Goal: Task Accomplishment & Management: Manage account settings

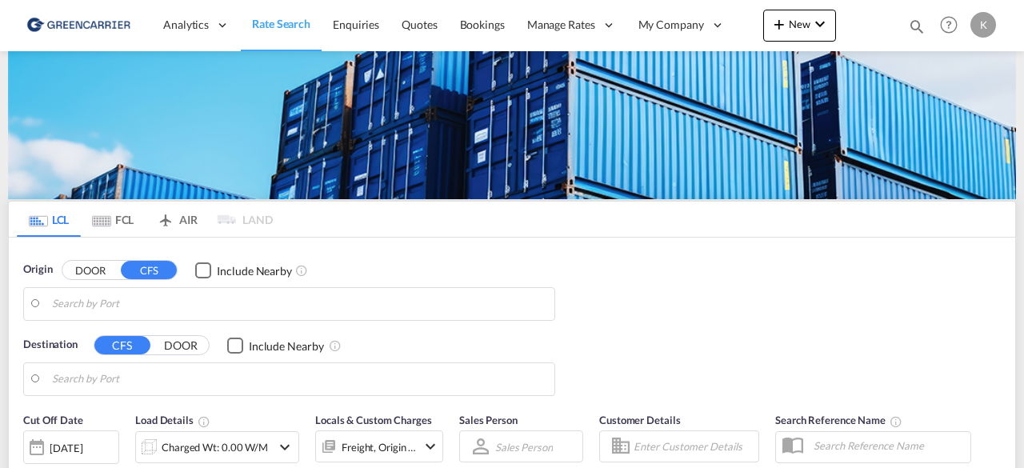
type input "DK-2880, Bagsværd"
type input "Altamira, MXATM"
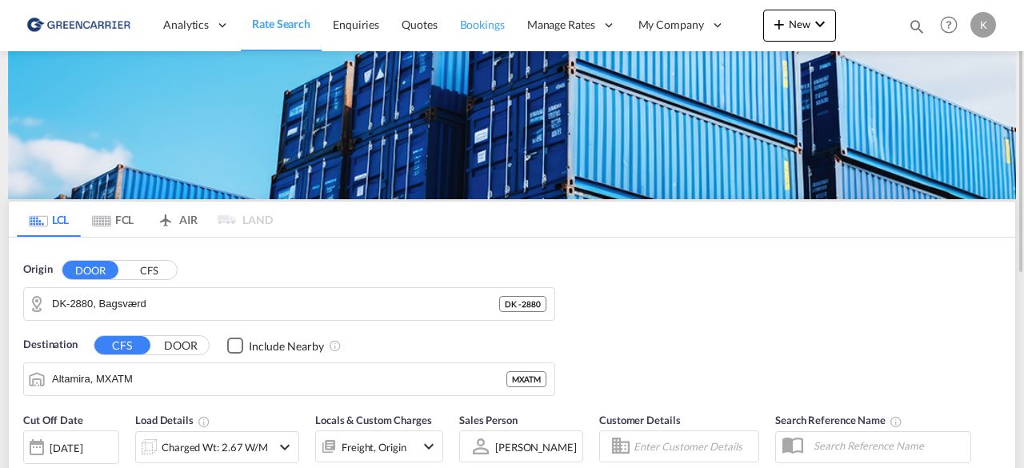
click at [475, 20] on span "Bookings" at bounding box center [482, 25] width 45 height 14
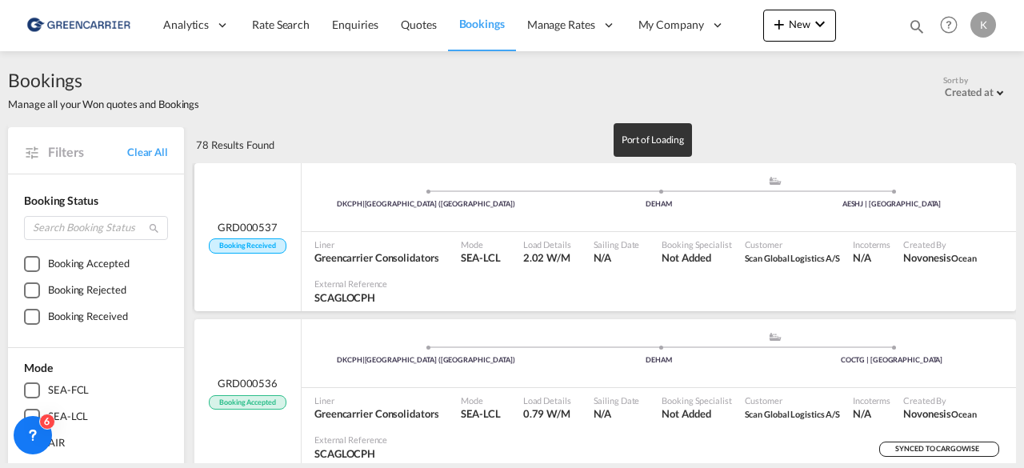
click at [555, 202] on div "DEHAM" at bounding box center [658, 204] width 233 height 10
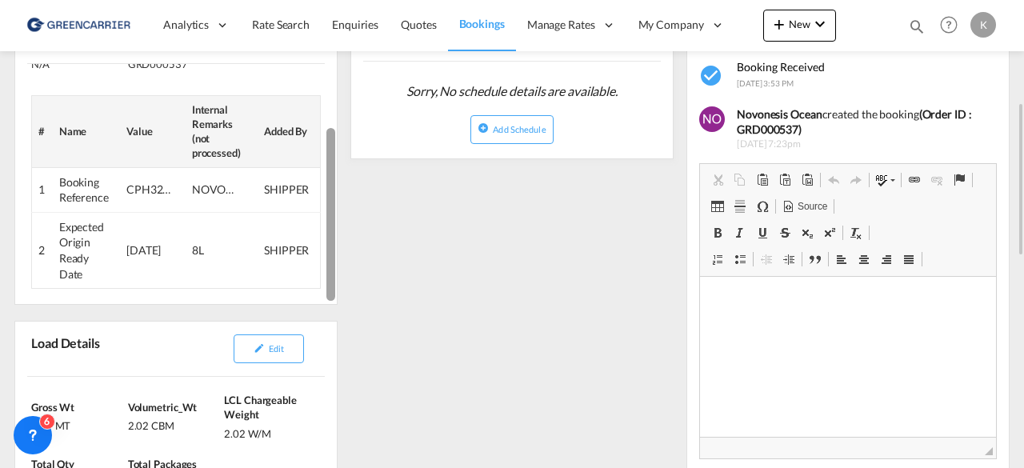
scroll to position [306, 0]
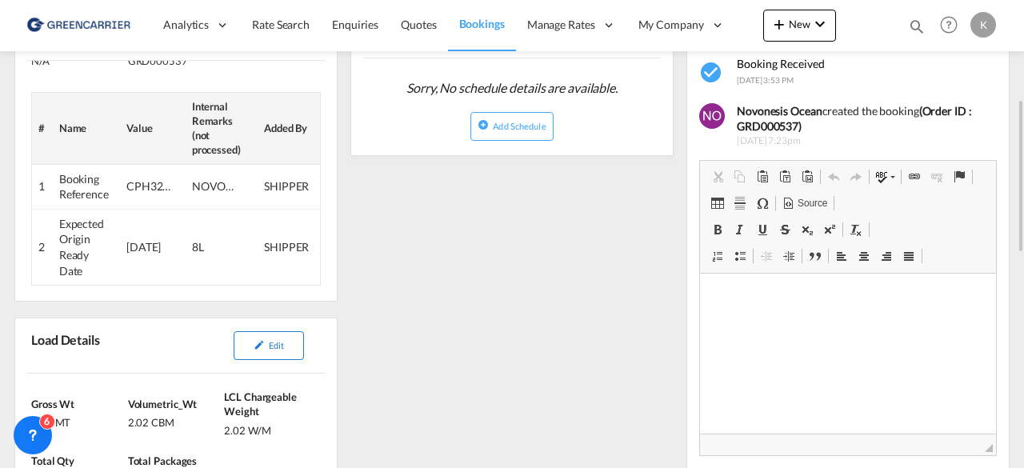
click at [279, 340] on span "Edit" at bounding box center [276, 345] width 15 height 10
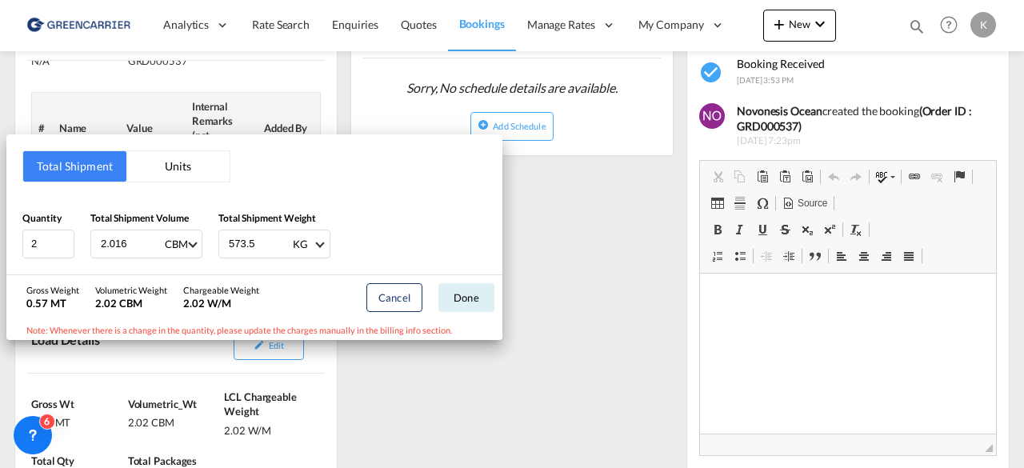
click at [628, 245] on div "Total Shipment Units Quantity 2 Total Shipment Volume 2.016 CBM CBM CFT Total S…" at bounding box center [512, 234] width 1024 height 468
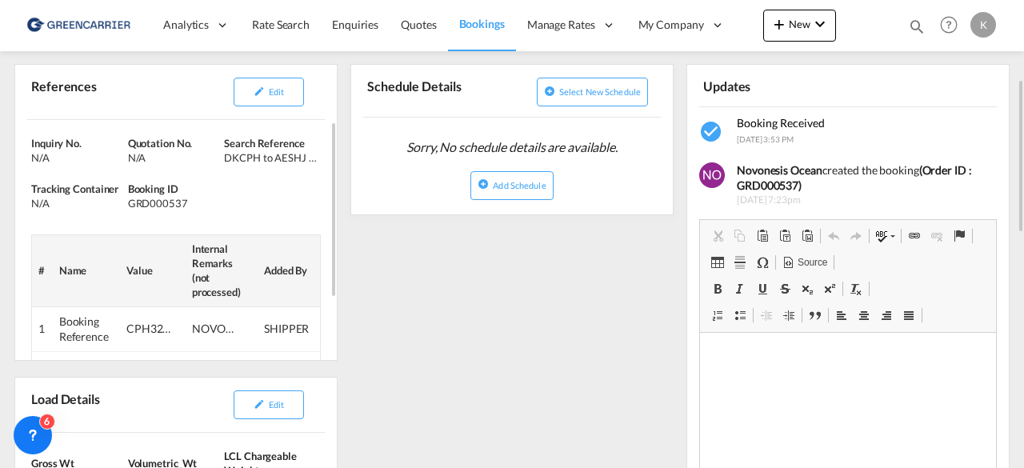
scroll to position [245, 0]
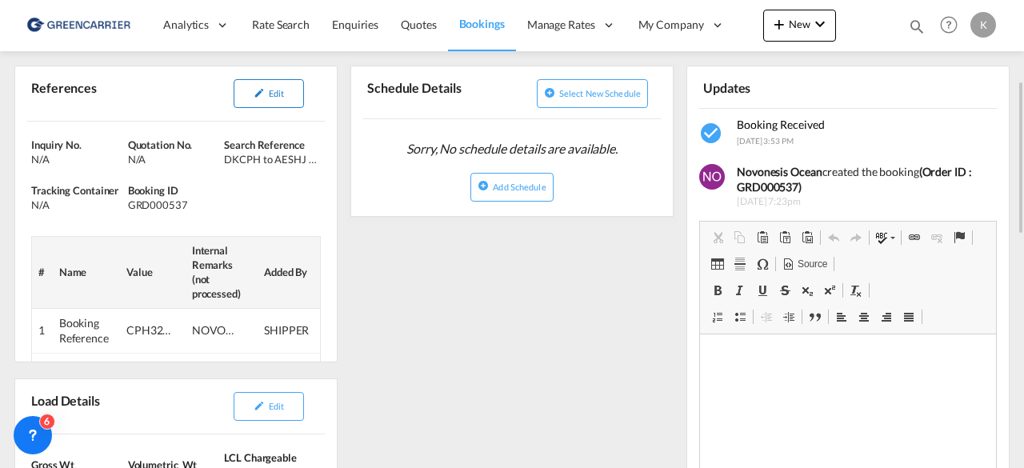
click at [263, 95] on md-icon "icon-pencil" at bounding box center [259, 92] width 11 height 11
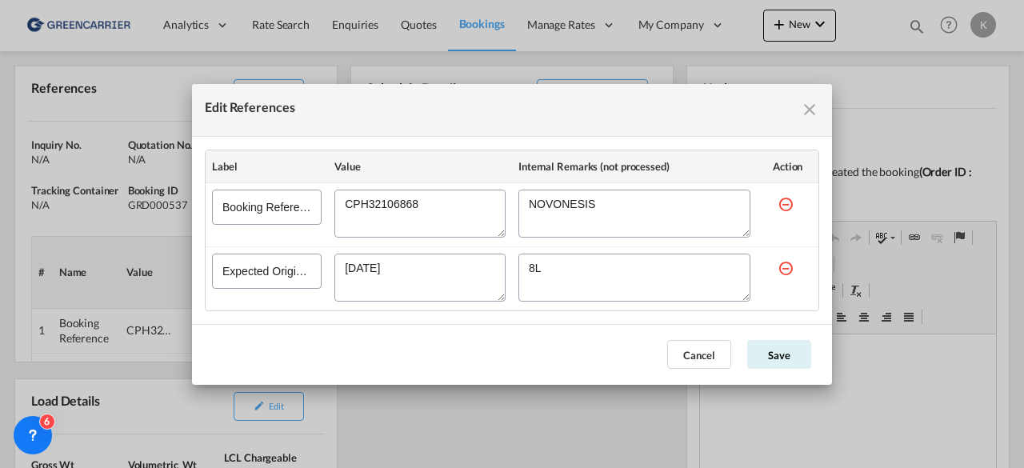
click at [373, 203] on textarea "Edit References" at bounding box center [419, 214] width 171 height 48
click at [714, 343] on button "Cancel" at bounding box center [699, 354] width 64 height 29
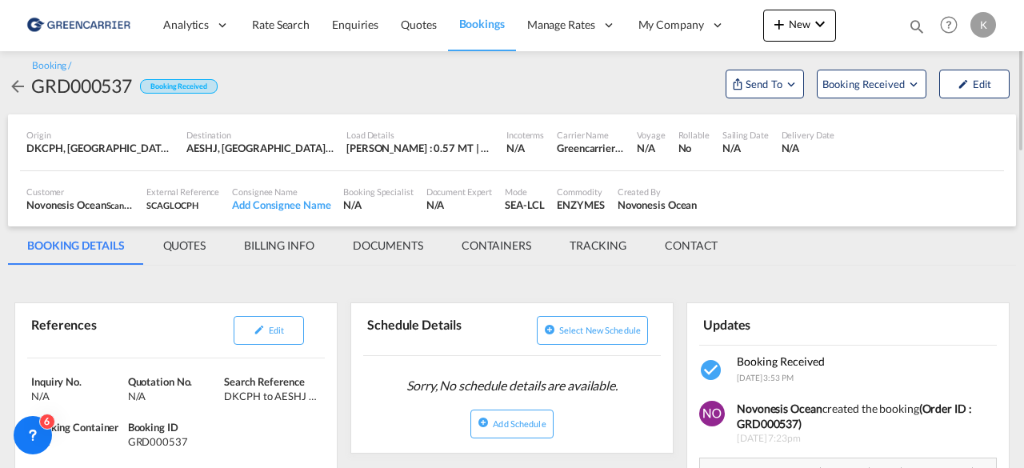
scroll to position [3, 0]
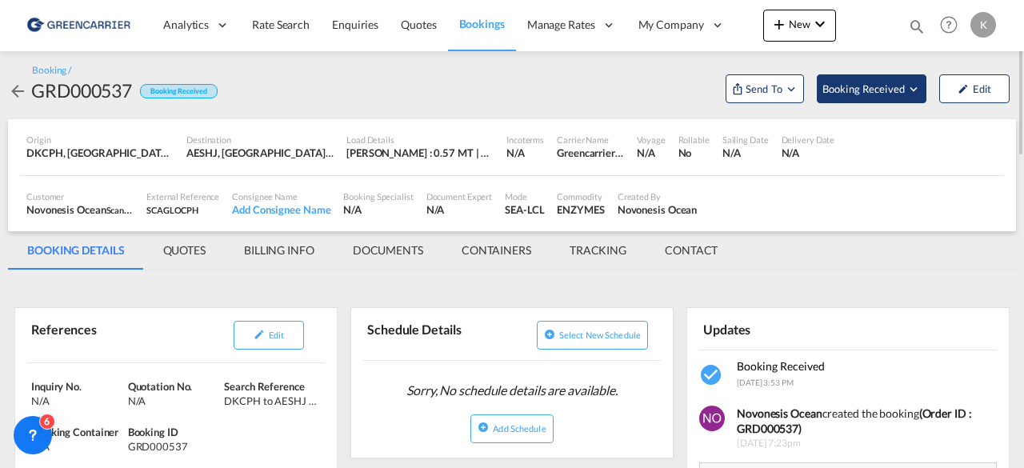
click at [861, 90] on span "Booking Received" at bounding box center [865, 89] width 84 height 16
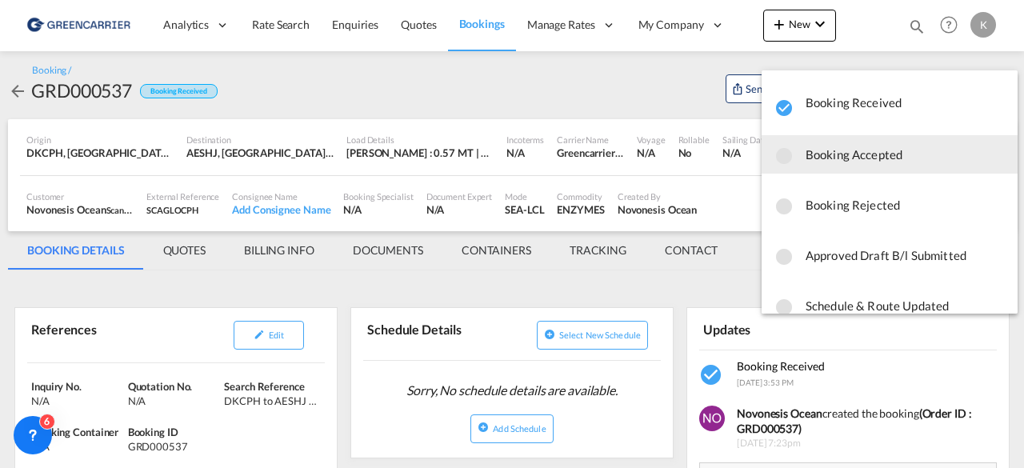
click at [860, 157] on span "Booking Accepted" at bounding box center [905, 154] width 199 height 29
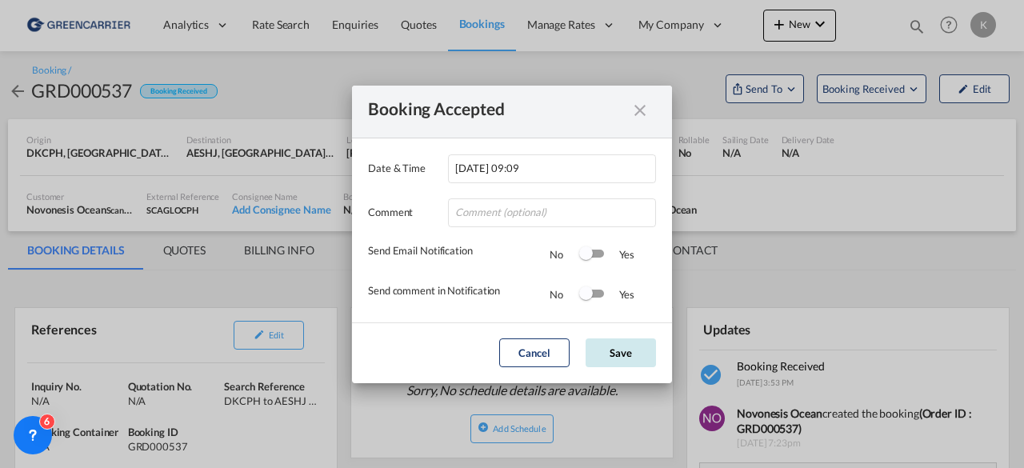
click at [622, 363] on button "Save" at bounding box center [621, 352] width 70 height 29
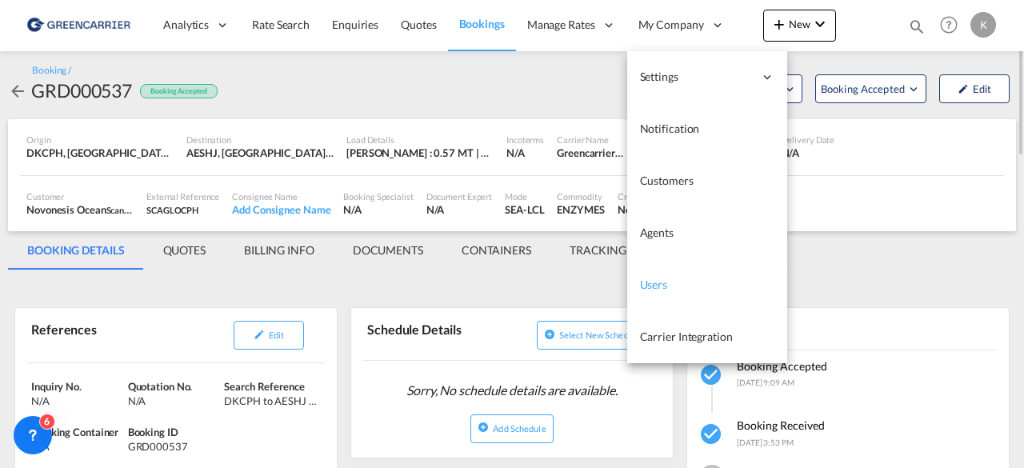
click at [651, 282] on span "Users" at bounding box center [654, 285] width 28 height 14
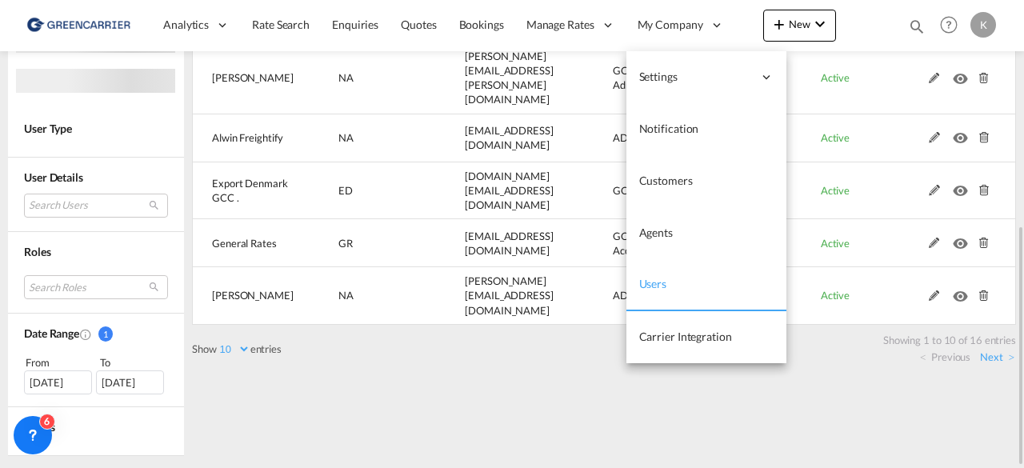
scroll to position [283, 0]
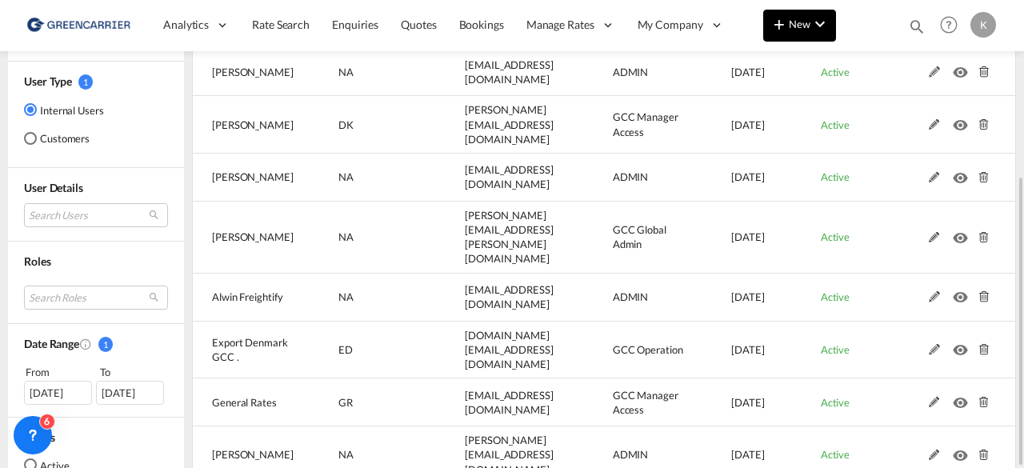
click at [801, 26] on span "New" at bounding box center [800, 24] width 60 height 13
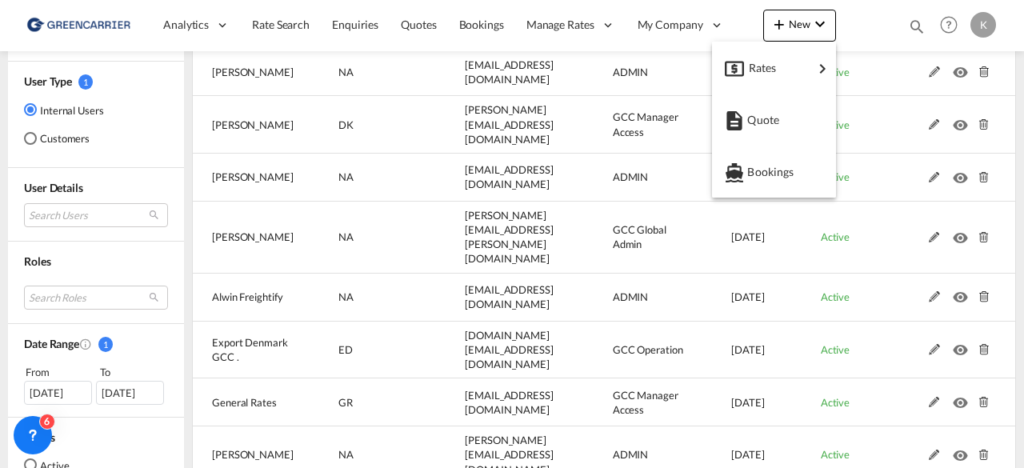
click at [863, 283] on md-backdrop at bounding box center [512, 234] width 1024 height 468
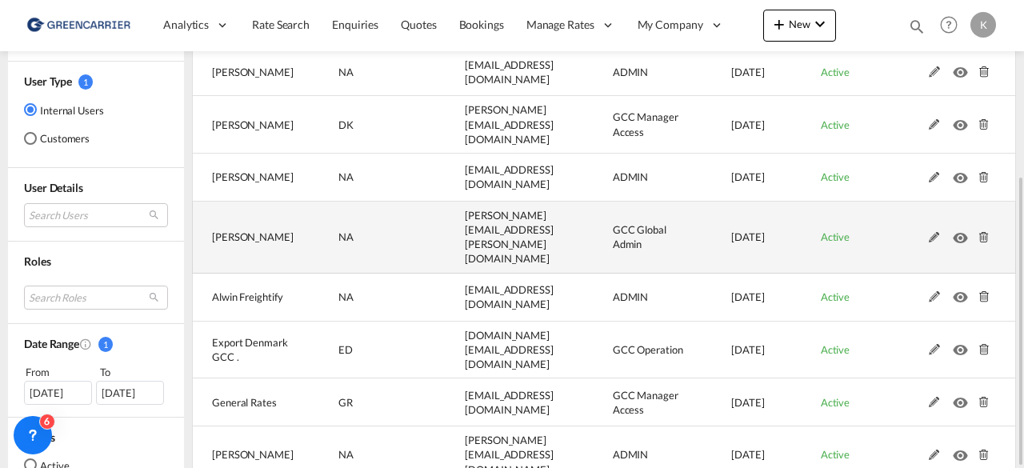
scroll to position [0, 0]
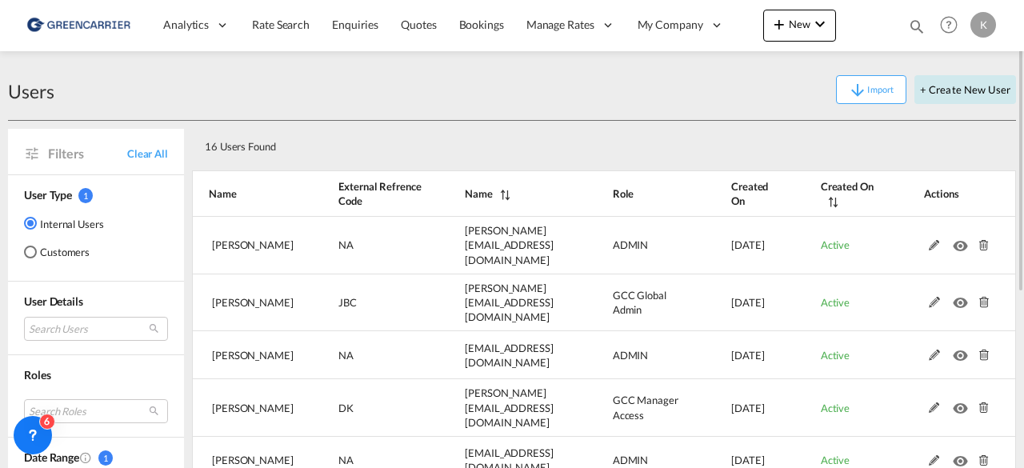
click at [965, 92] on button "+ Create New User" at bounding box center [966, 89] width 102 height 29
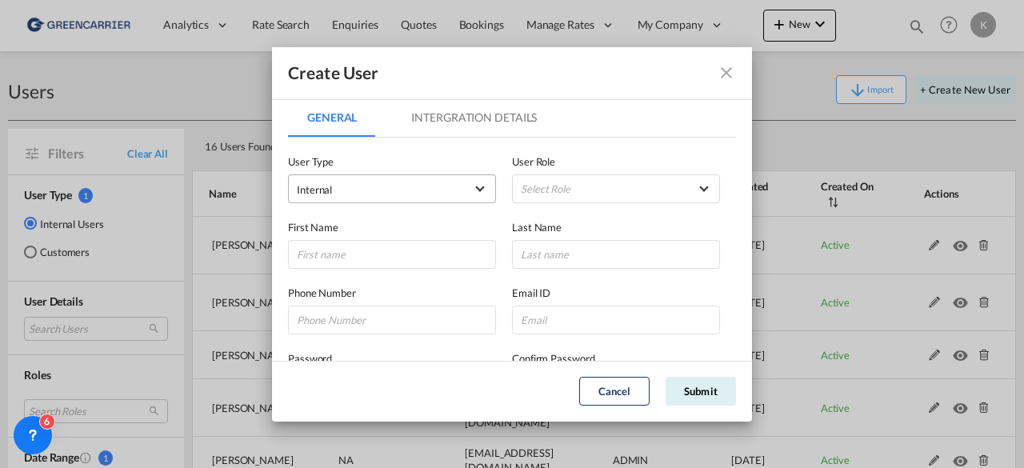
click at [417, 186] on span "Internal" at bounding box center [381, 190] width 168 height 16
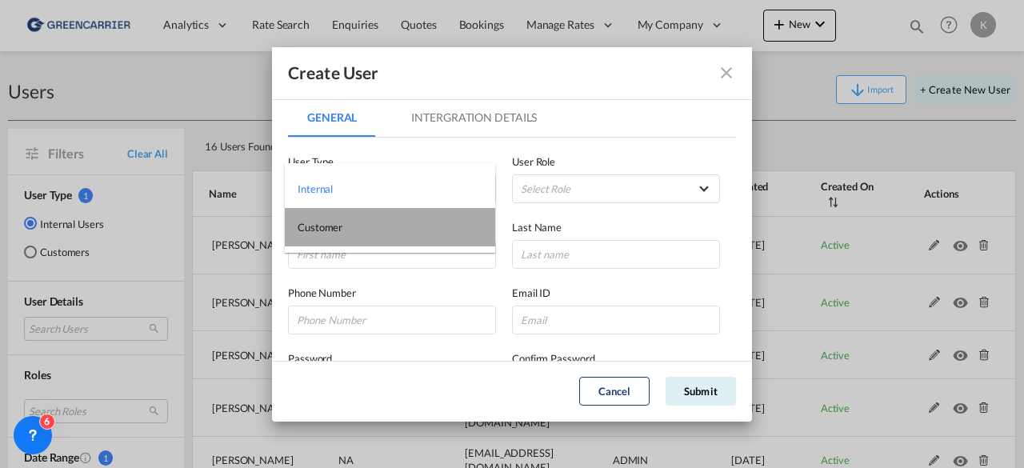
click at [379, 226] on md-option "Customer" at bounding box center [390, 227] width 210 height 38
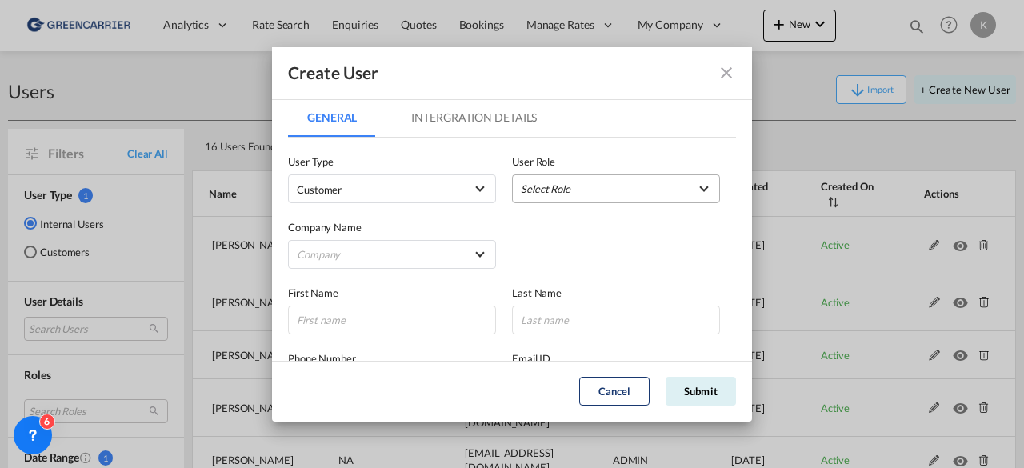
click at [586, 175] on md-select "Select Role BCO GLOBAL GCC Customers FCL USER_DEFINED GCC Customers LCL USER_DE…" at bounding box center [616, 188] width 208 height 29
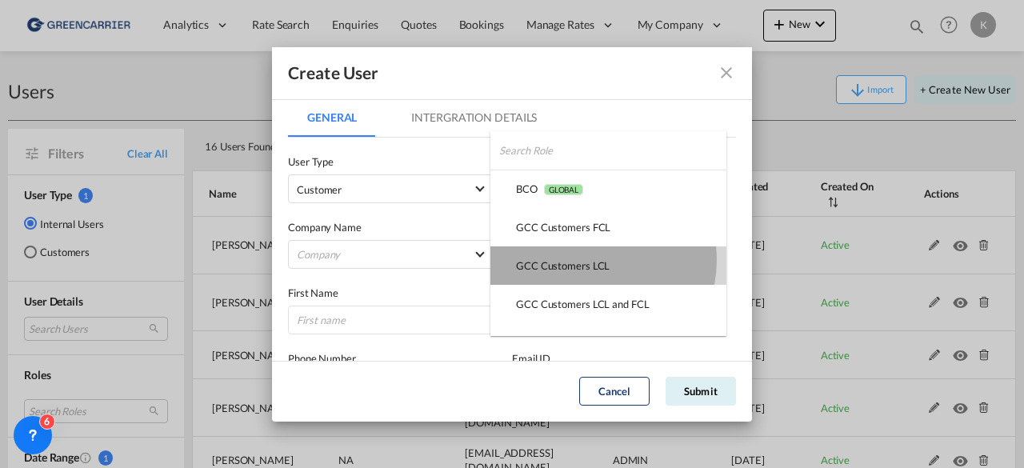
click at [589, 260] on div "GCC Customers LCL USER_DEFINED" at bounding box center [563, 265] width 94 height 14
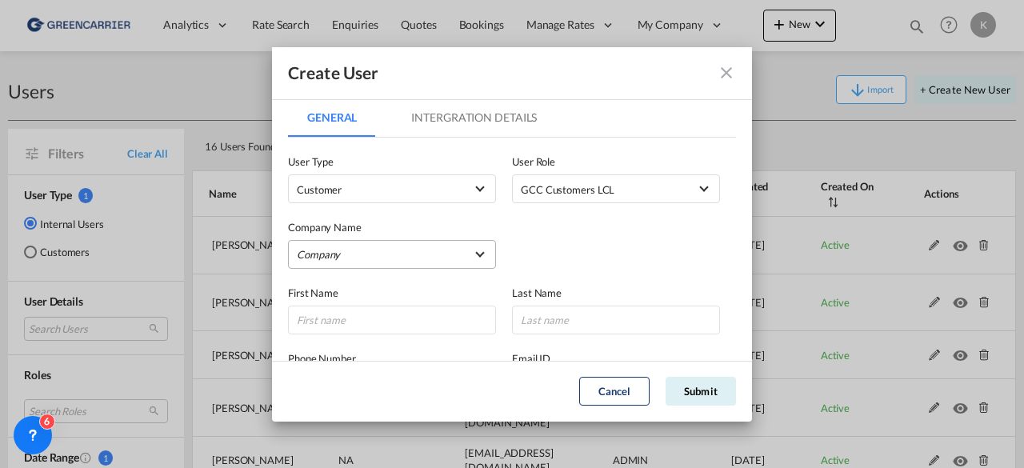
click at [392, 254] on md-select "Company [PERSON_NAME] Logistics DHL GLOBAL FORWARDING ([GEOGRAPHIC_DATA]) A/S E…" at bounding box center [392, 254] width 208 height 29
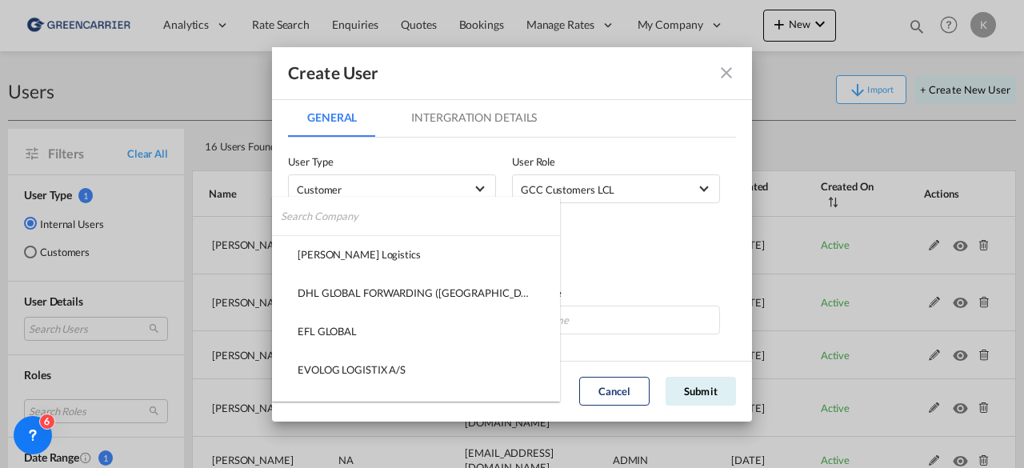
click at [339, 215] on input "search" at bounding box center [420, 216] width 279 height 38
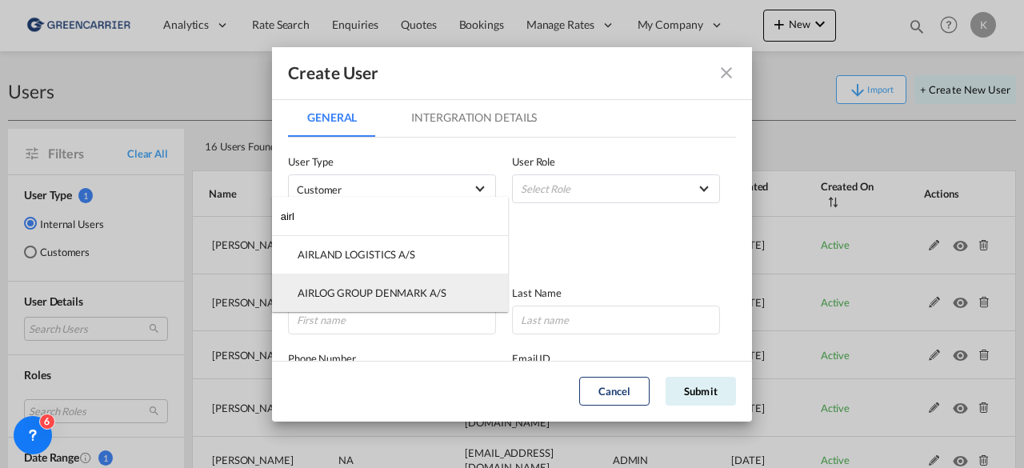
type input "airl"
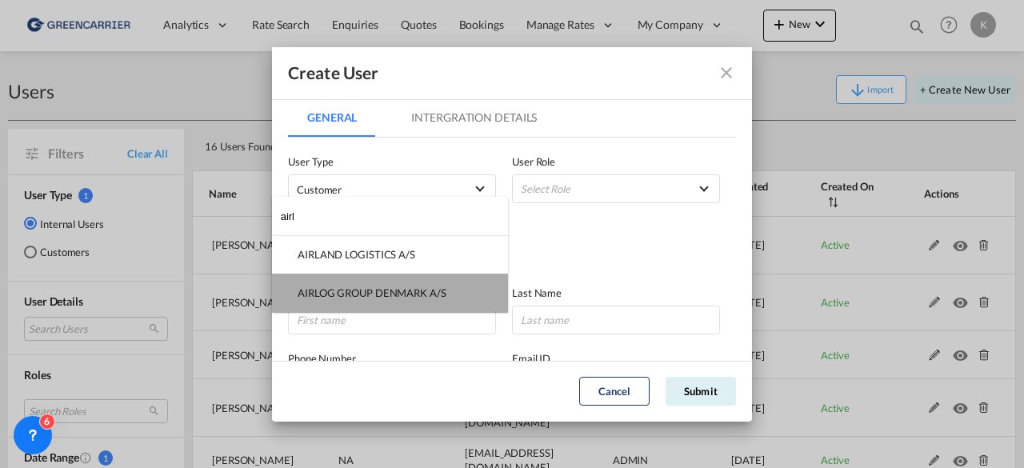
click at [346, 299] on div "AIRLOG GROUP DENMARK A/S" at bounding box center [372, 293] width 149 height 14
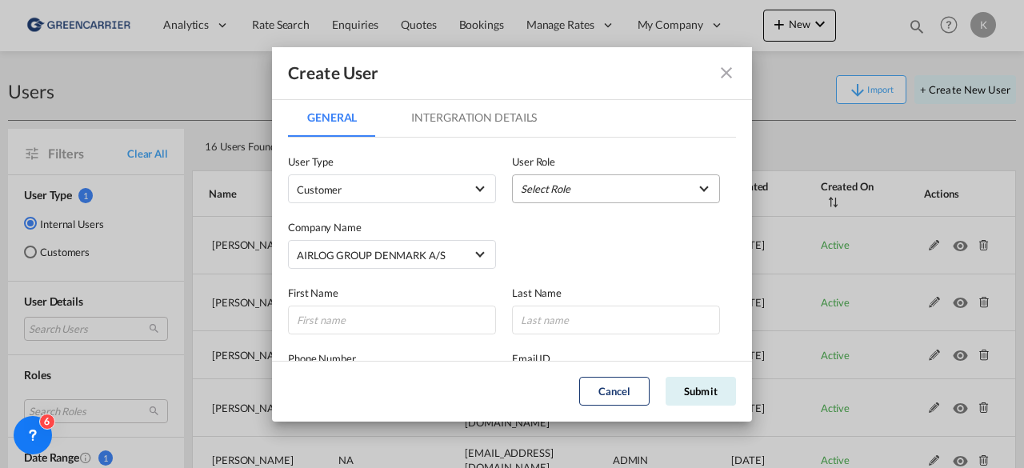
click at [567, 190] on md-select "Select Role" at bounding box center [616, 188] width 208 height 29
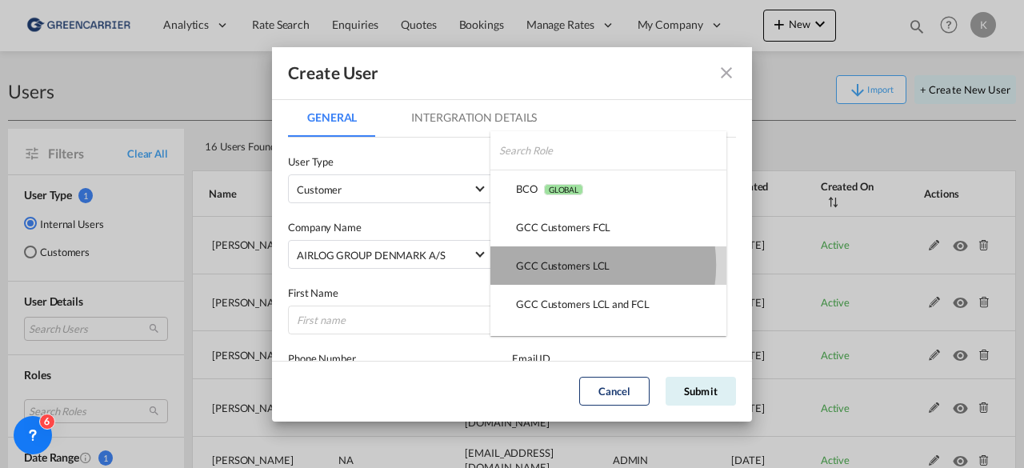
click at [574, 265] on div "GCC Customers LCL USER_DEFINED" at bounding box center [563, 265] width 94 height 14
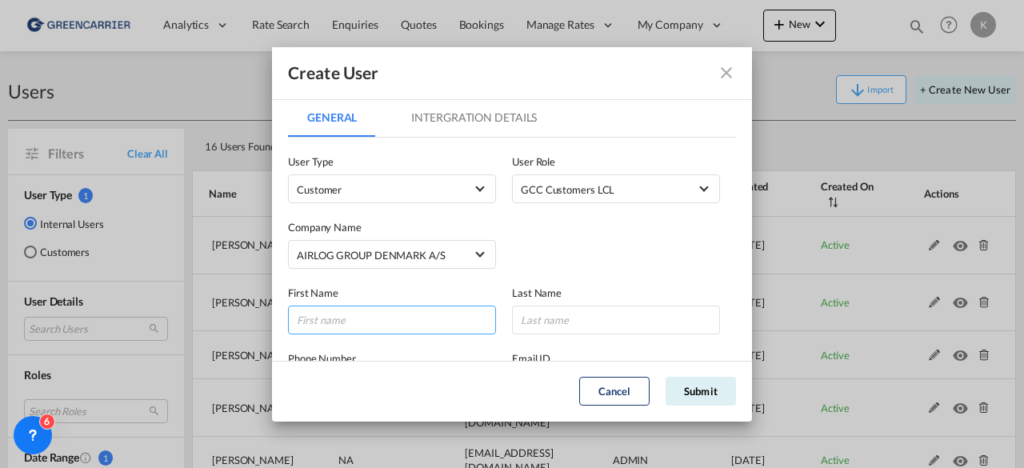
click at [378, 316] on input "GeneralIntergration Details ..." at bounding box center [392, 320] width 208 height 29
type input "Fælles"
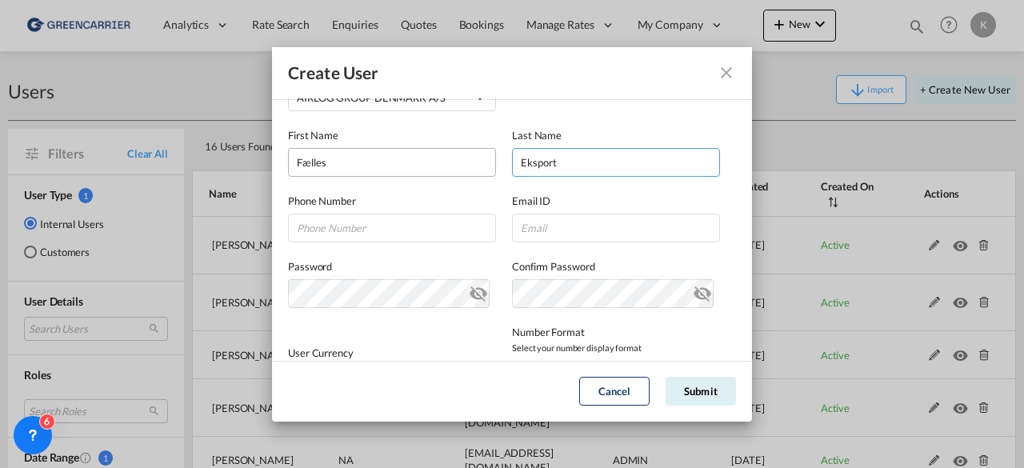
scroll to position [158, 0]
type input "Eksport"
click at [362, 217] on input "GeneralIntergration Details ..." at bounding box center [392, 227] width 208 height 29
paste input "[EMAIL_ADDRESS][DOMAIN_NAME]"
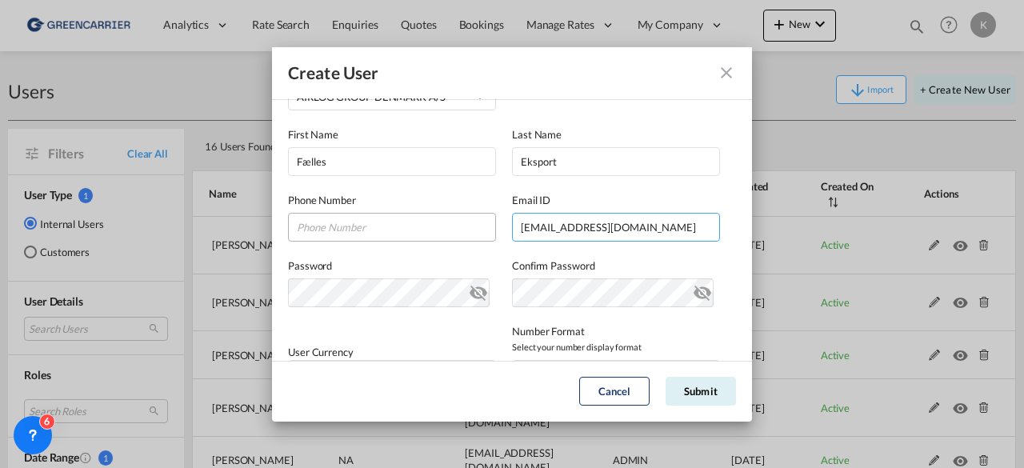
type input "[EMAIL_ADDRESS][DOMAIN_NAME]"
click at [462, 378] on div "Cancel Submit" at bounding box center [512, 391] width 464 height 29
click at [665, 398] on div "Cancel Submit" at bounding box center [512, 391] width 464 height 29
click at [699, 389] on button "Submit" at bounding box center [701, 391] width 70 height 29
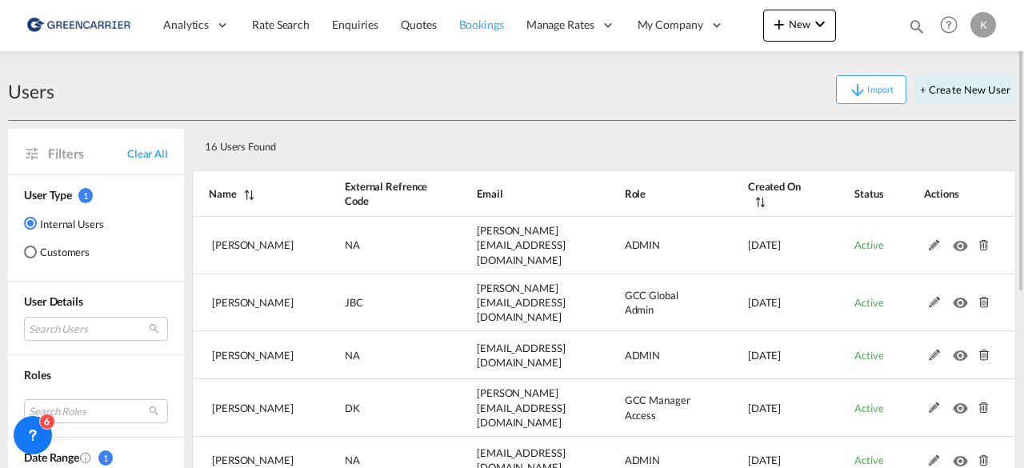
click at [472, 17] on span "Bookings" at bounding box center [481, 25] width 45 height 16
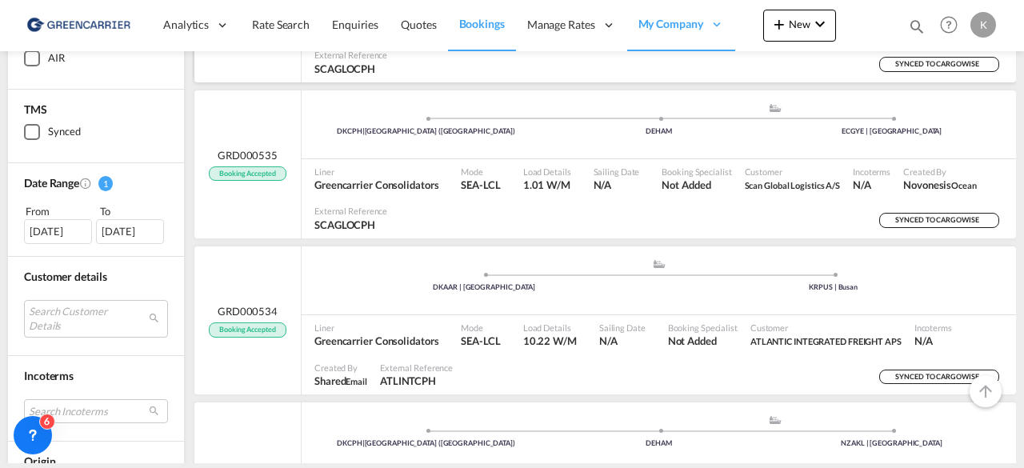
scroll to position [384, 0]
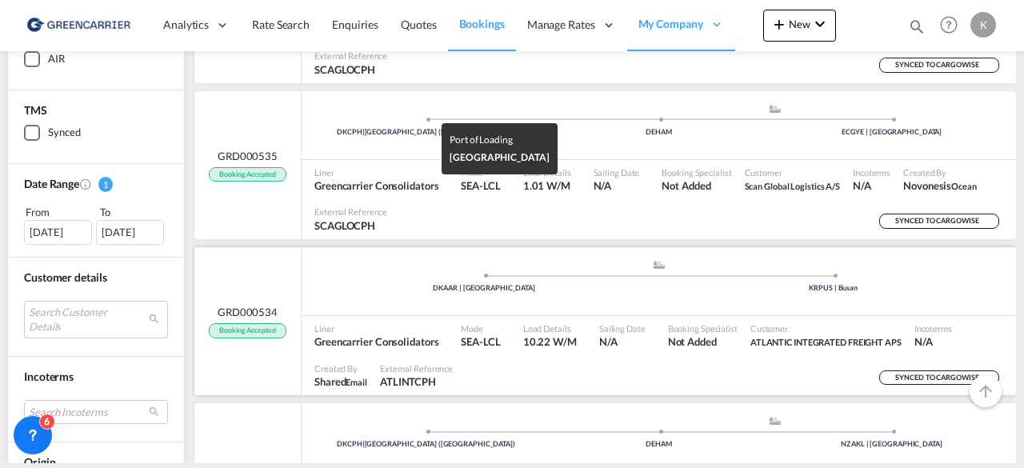
click at [402, 286] on div "DKAAR | [GEOGRAPHIC_DATA]" at bounding box center [485, 288] width 350 height 10
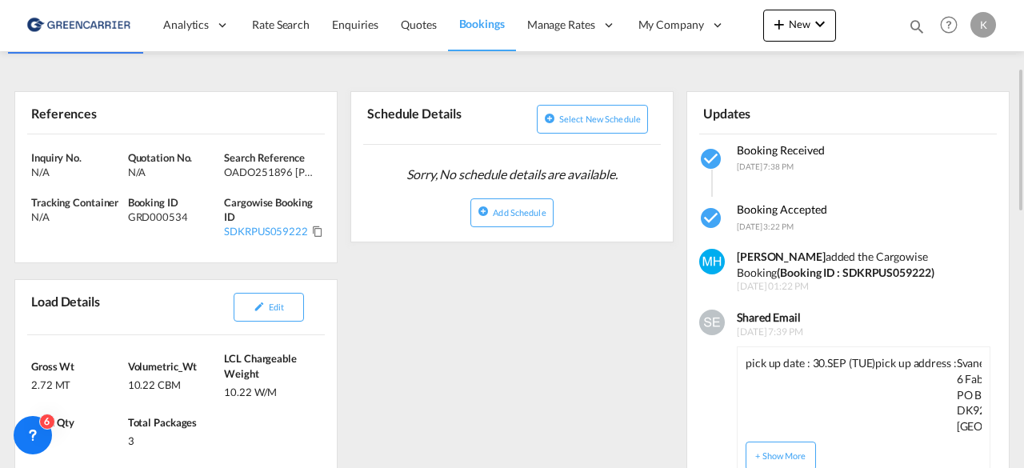
scroll to position [220, 0]
click at [318, 226] on md-icon "Click to Copy" at bounding box center [317, 230] width 11 height 11
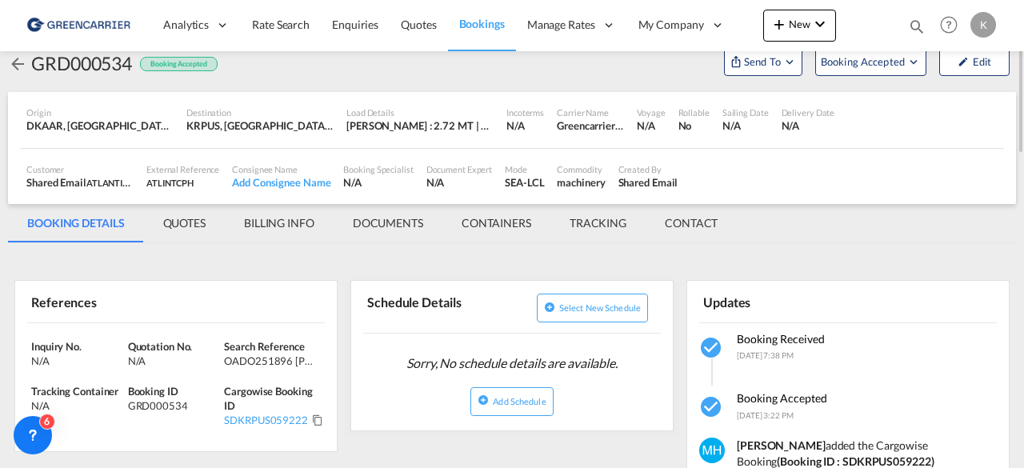
scroll to position [30, 0]
click at [18, 58] on md-icon "icon-arrow-left" at bounding box center [17, 64] width 19 height 19
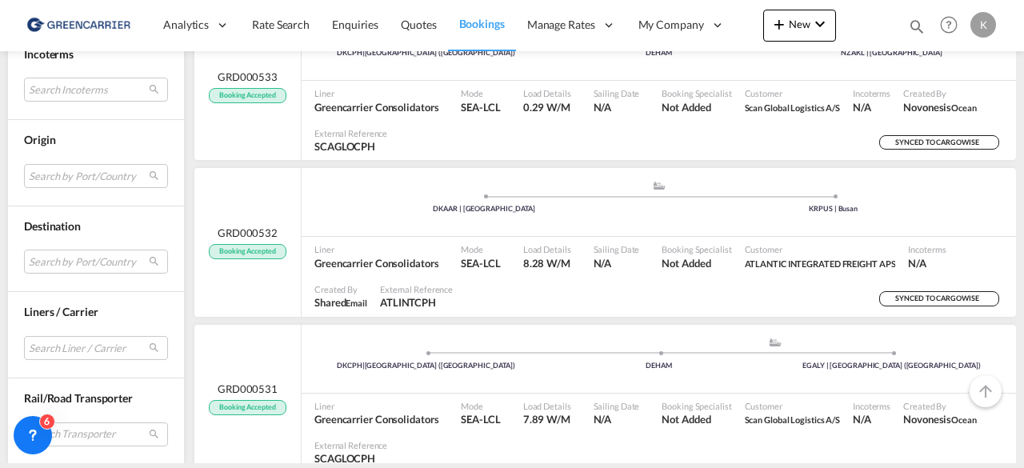
scroll to position [666, 0]
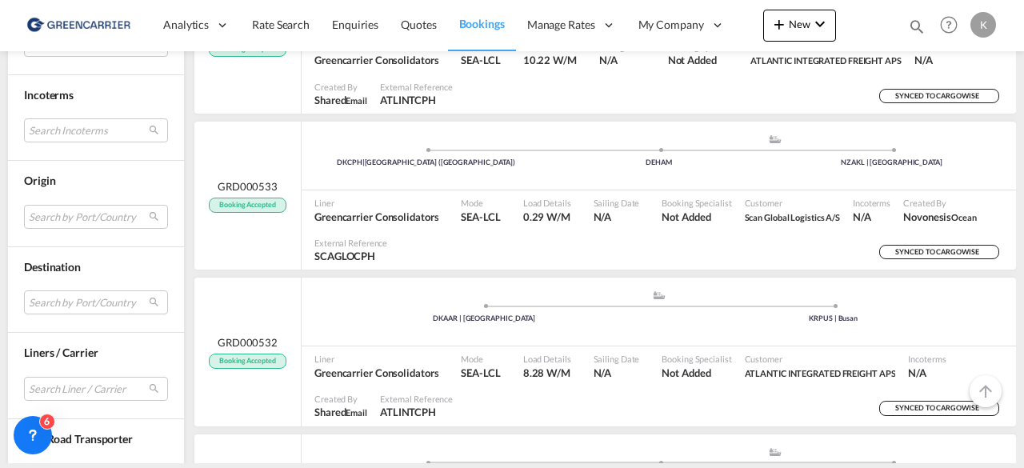
click at [540, 378] on span "8.28 W/M" at bounding box center [547, 373] width 48 height 14
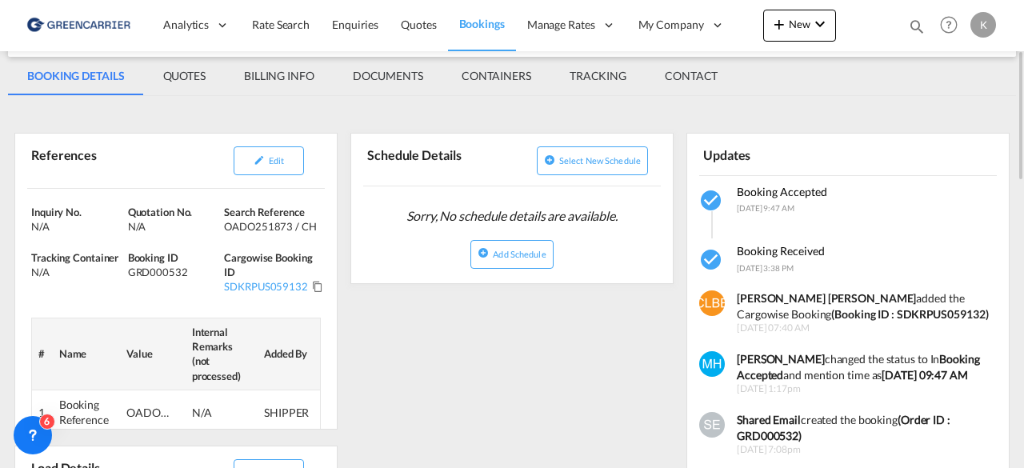
scroll to position [170, 0]
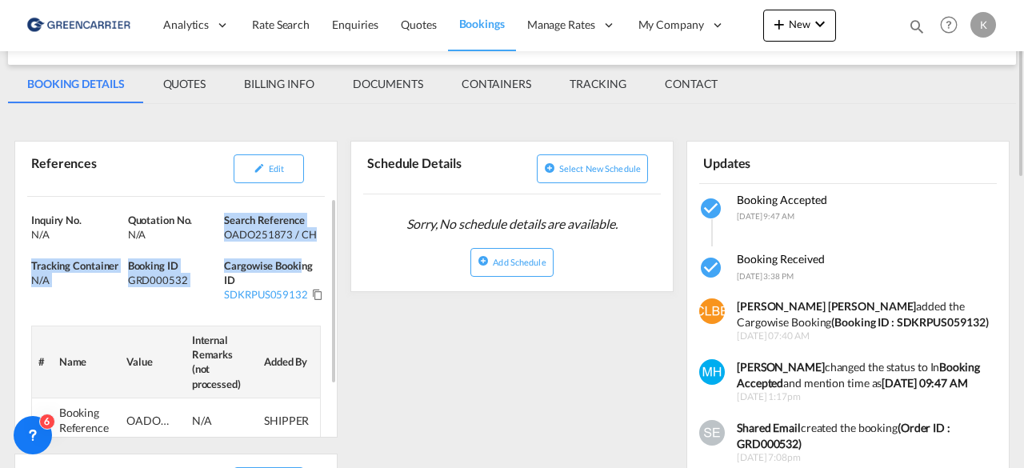
drag, startPoint x: 223, startPoint y: 236, endPoint x: 302, endPoint y: 250, distance: 79.7
click at [302, 250] on div "Inquiry No. N/A Quotation No. N/A Search Reference OADO251873 / CH Tracking Con…" at bounding box center [176, 350] width 322 height 307
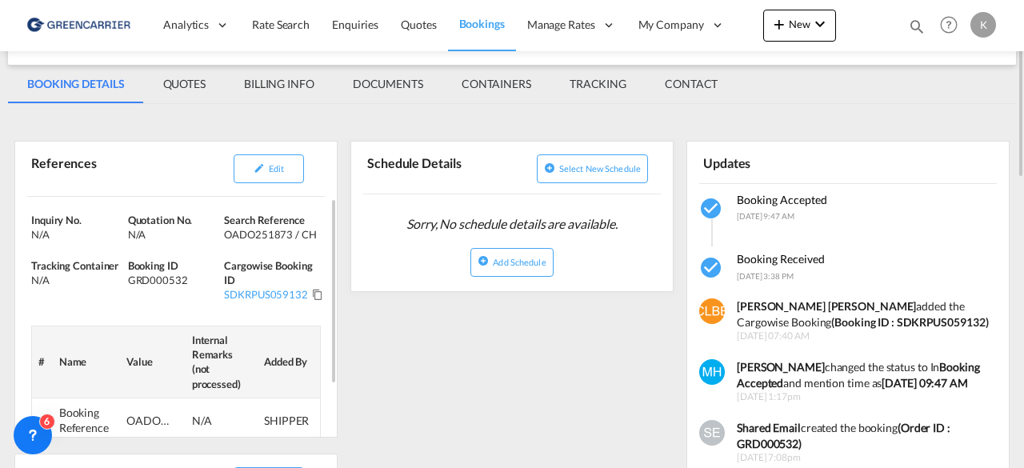
click at [220, 225] on div "Quotation No. N/A" at bounding box center [176, 227] width 97 height 29
drag, startPoint x: 224, startPoint y: 231, endPoint x: 310, endPoint y: 235, distance: 86.5
click at [310, 235] on div "OADO251873 / CH" at bounding box center [270, 234] width 93 height 14
copy div "OADO251873 / CH"
click at [280, 174] on button "Edit" at bounding box center [269, 168] width 70 height 29
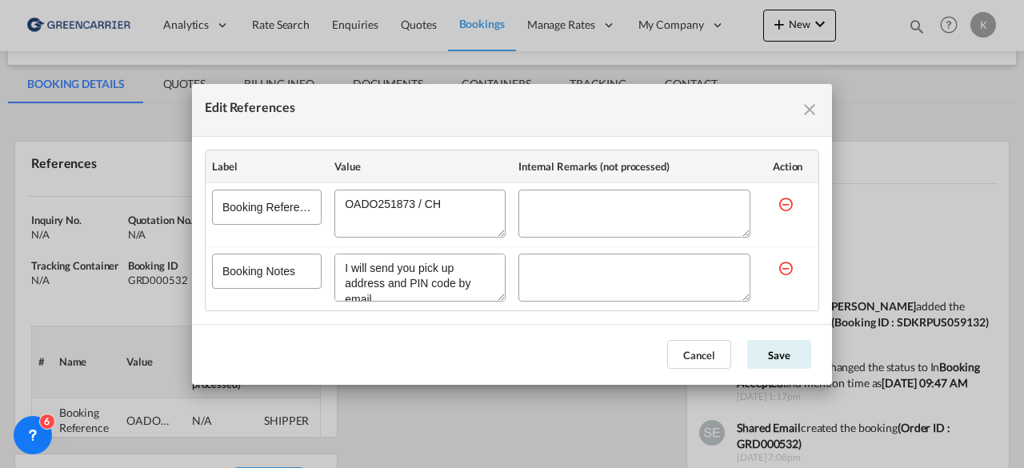
click at [635, 422] on div "Edit References Label Value Internal Remarks (not processed) Action Booking Ref…" at bounding box center [512, 234] width 1024 height 468
click at [802, 110] on md-icon "icon-close fg-AAA8AD cursor" at bounding box center [809, 109] width 19 height 19
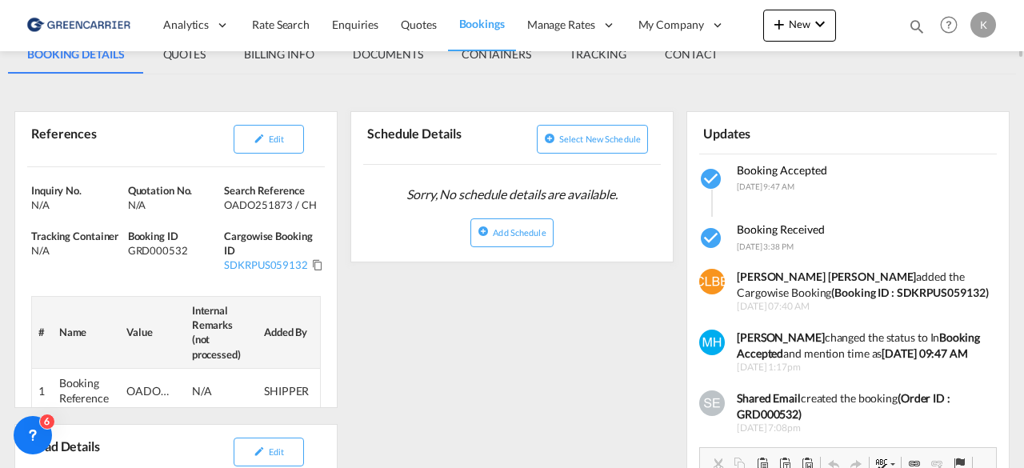
scroll to position [30, 0]
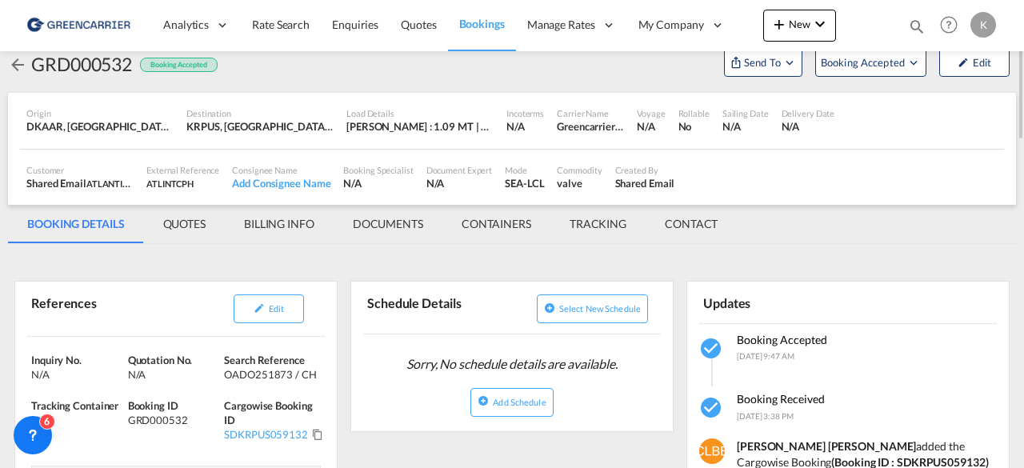
click at [14, 59] on md-icon "icon-arrow-left" at bounding box center [17, 64] width 19 height 19
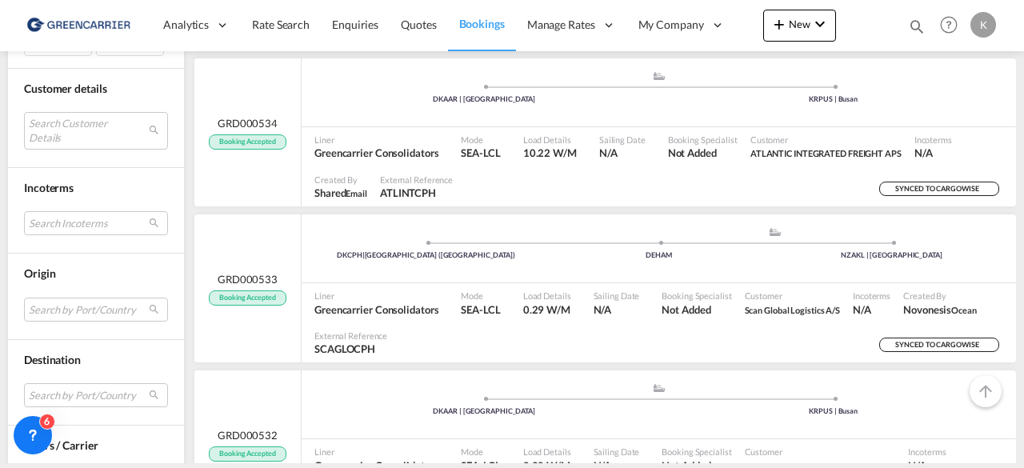
scroll to position [574, 0]
click at [368, 87] on ul ".a{fill:#aaa8ad;} .a{fill:#aaa8ad;} DKAAR | [GEOGRAPHIC_DATA] KRPUS | [GEOGRAPH…" at bounding box center [659, 90] width 699 height 8
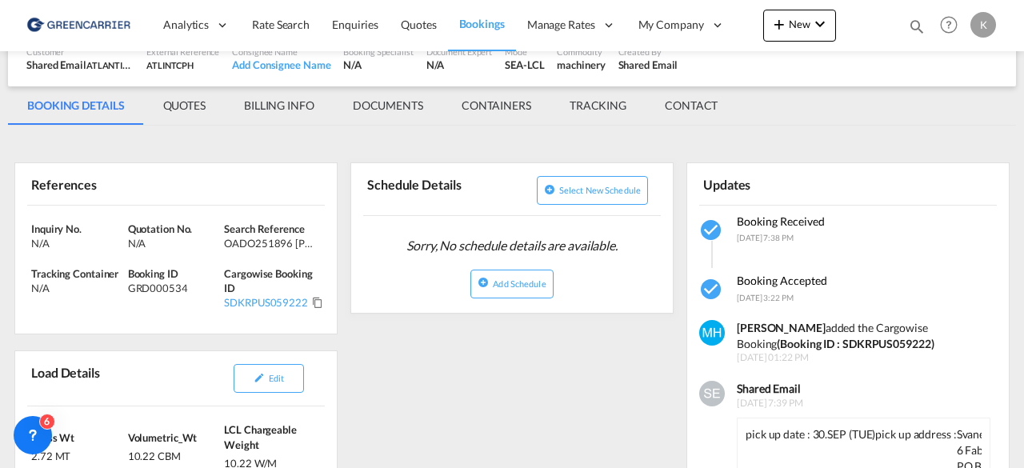
scroll to position [186, 0]
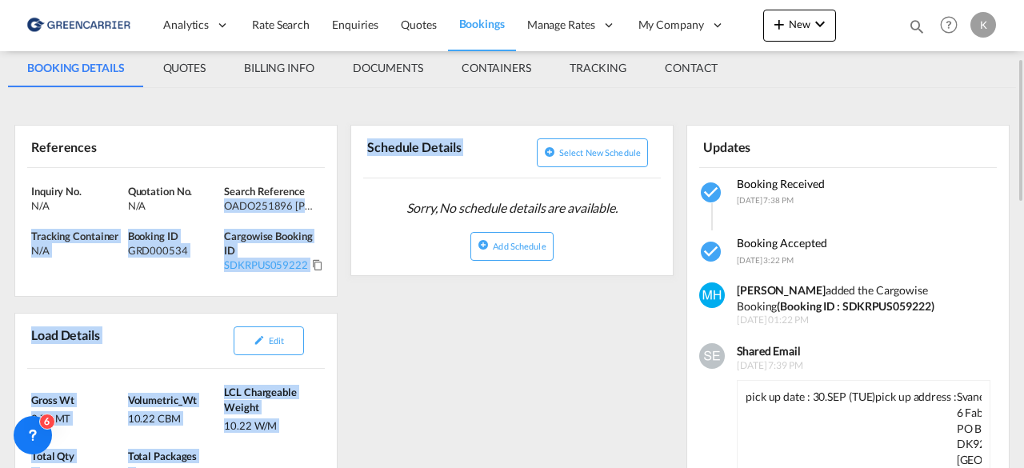
drag, startPoint x: 226, startPoint y: 205, endPoint x: 350, endPoint y: 217, distance: 125.4
click at [314, 198] on div "OADO251896 [PERSON_NAME]" at bounding box center [270, 205] width 93 height 14
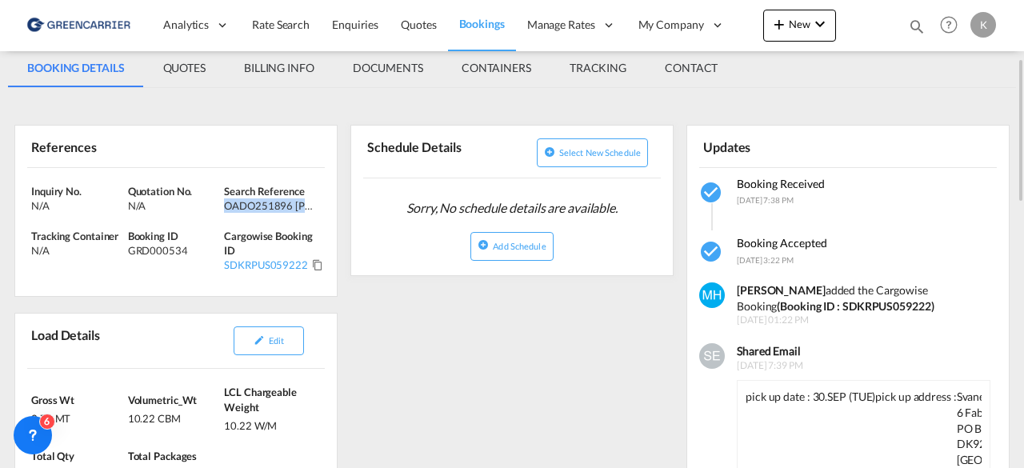
drag, startPoint x: 227, startPoint y: 203, endPoint x: 318, endPoint y: 206, distance: 91.2
click at [318, 206] on div "Search Reference OADO251896 Amelie" at bounding box center [272, 198] width 97 height 29
copy div "OADO251896 Ameli"
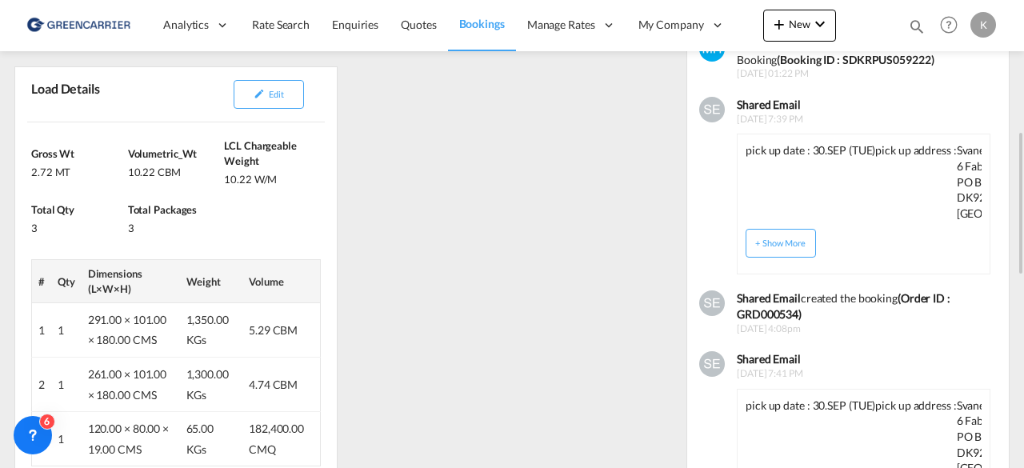
scroll to position [433, 0]
click at [755, 239] on button "+ Show More" at bounding box center [781, 242] width 70 height 29
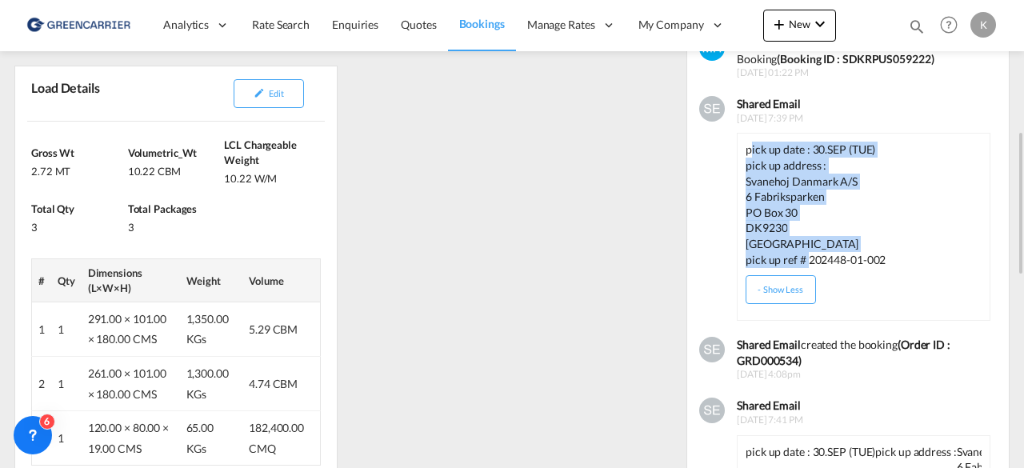
drag, startPoint x: 749, startPoint y: 143, endPoint x: 805, endPoint y: 257, distance: 126.7
click at [805, 257] on div "pick up date : 30.SEP (TUE) pick up address : Svanehoj Danmark A/S 6 Fabrikspar…" at bounding box center [864, 205] width 236 height 126
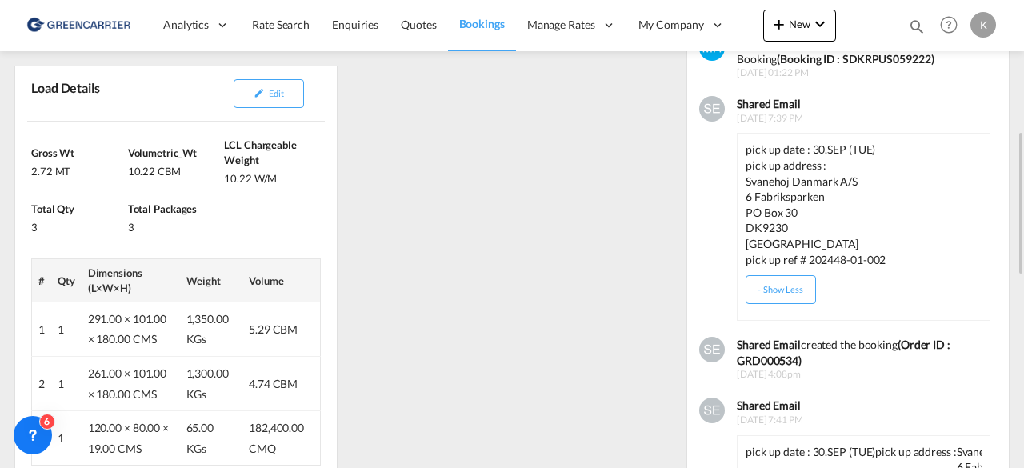
click at [747, 149] on p "pick up date : 30.SEP (TUE)" at bounding box center [864, 150] width 236 height 16
click at [744, 148] on div "pick up date : 30.SEP (TUE) pick up address : Svanehoj Danmark A/S 6 Fabrikspar…" at bounding box center [864, 227] width 254 height 188
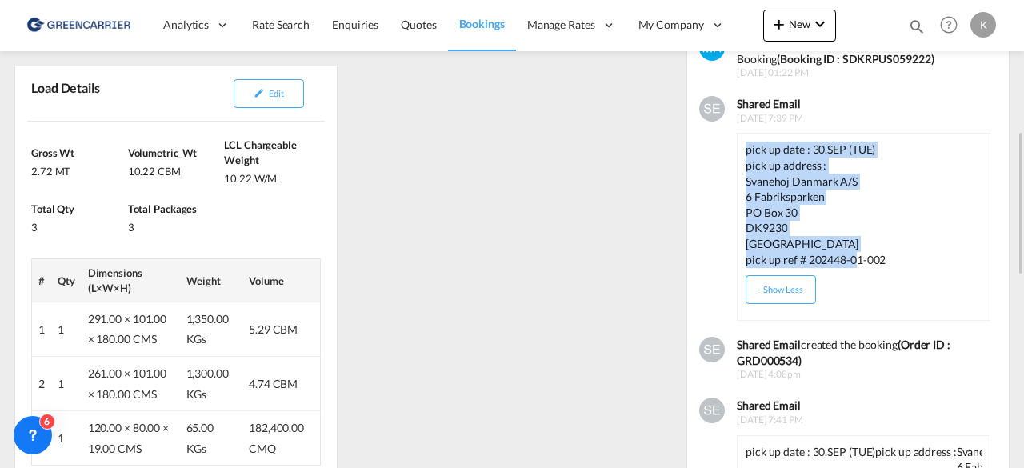
drag, startPoint x: 745, startPoint y: 149, endPoint x: 852, endPoint y: 255, distance: 151.1
click at [852, 255] on div "pick up date : 30.SEP (TUE) pick up address : Svanehoj Danmark A/S 6 Fabrikspar…" at bounding box center [864, 205] width 236 height 126
copy div "pick up date : 30.SEP (TUE) pick up address : [STREET_ADDRESS] pick up ref # 20…"
